Goal: Information Seeking & Learning: Find specific page/section

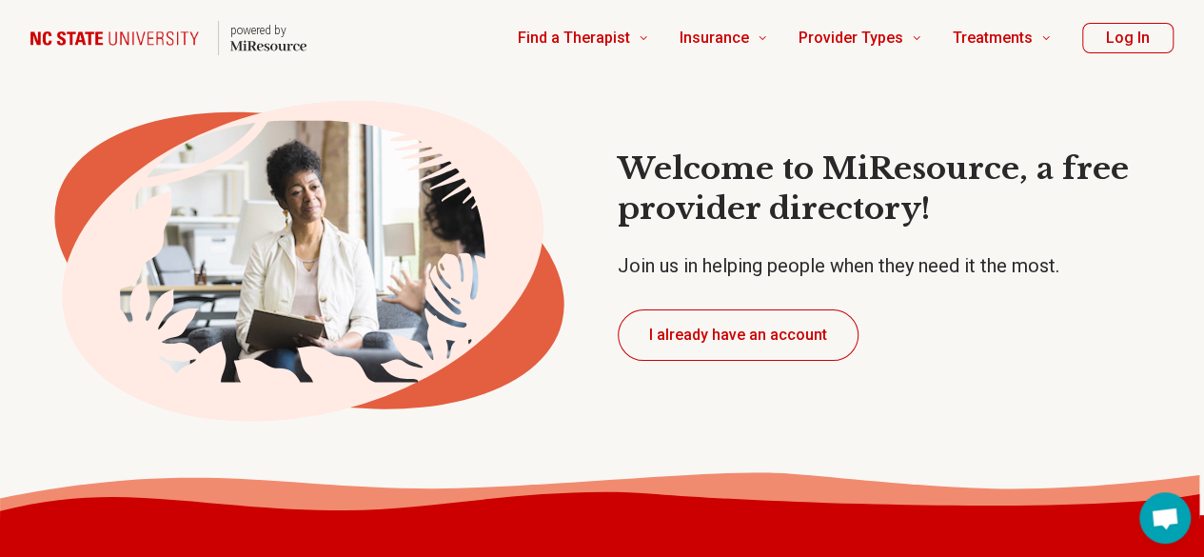
click at [608, 135] on div "Welcome to MiResource, a free provider directory! Join us in helping people whe…" at bounding box center [602, 255] width 1204 height 358
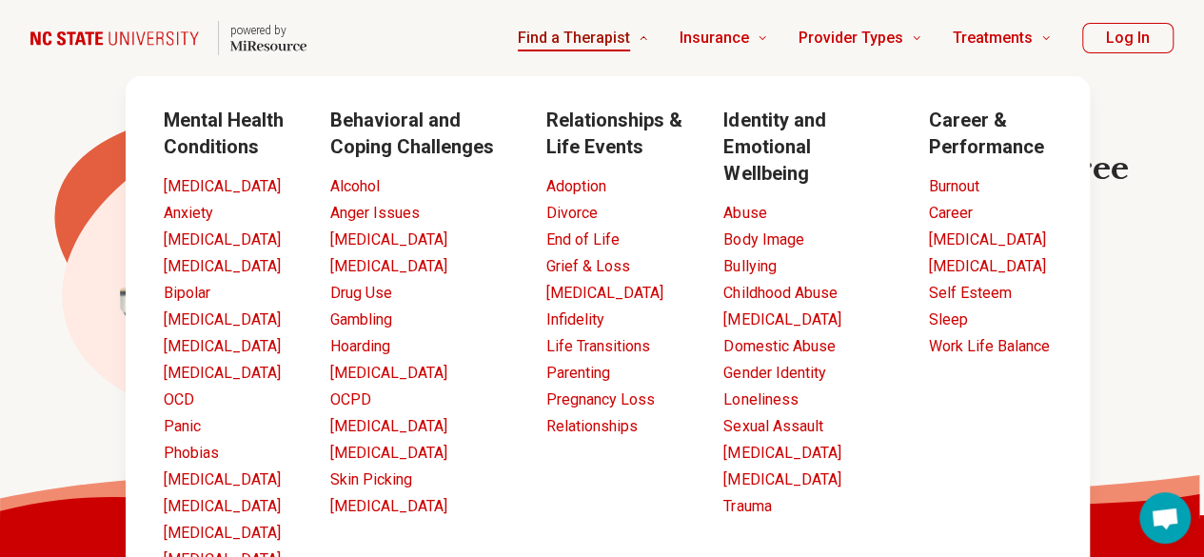
click at [606, 54] on link "Find a Therapist" at bounding box center [583, 38] width 131 height 76
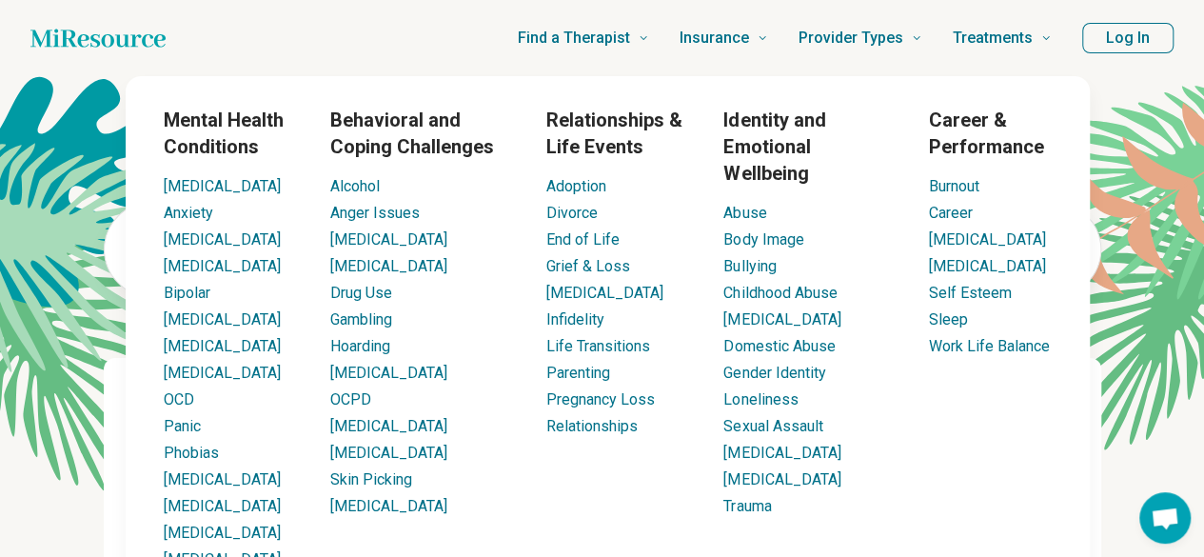
click at [600, 42] on span "Find a Therapist" at bounding box center [574, 38] width 112 height 27
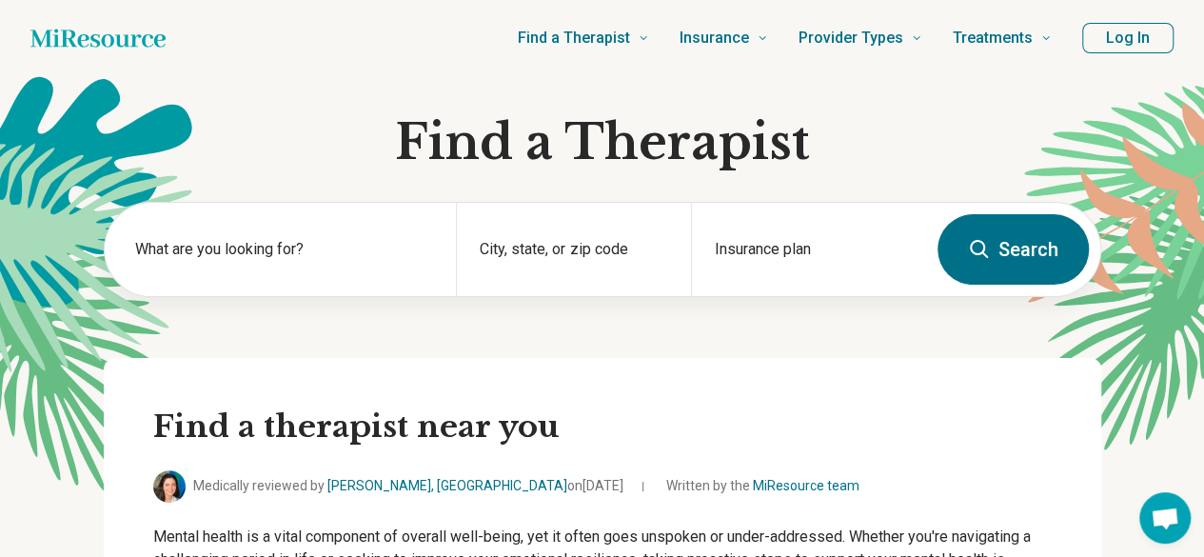
click at [415, 52] on div "Find a Therapist Mental Health Conditions ADHD Anxiety Anorexia Autism Bipolar …" at bounding box center [624, 38] width 856 height 76
